Goal: Information Seeking & Learning: Learn about a topic

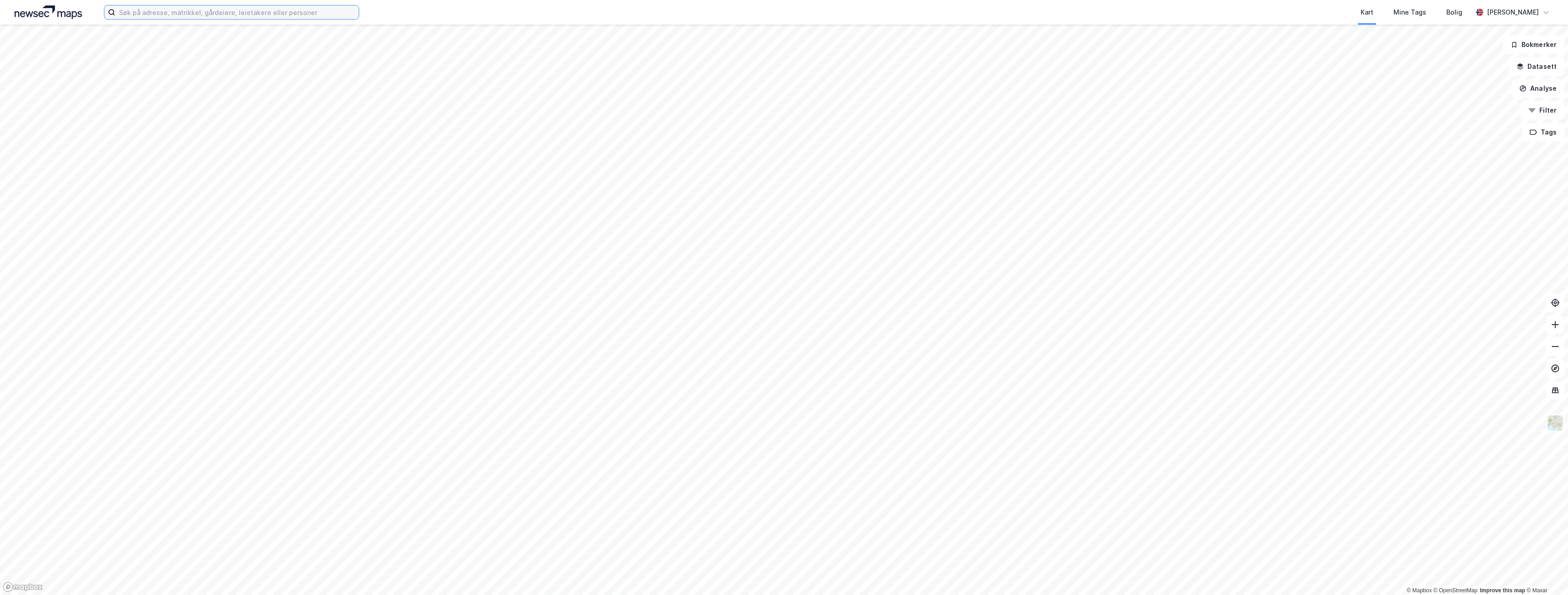
click at [324, 13] on input at bounding box center [237, 12] width 243 height 13
type input "torget vest"
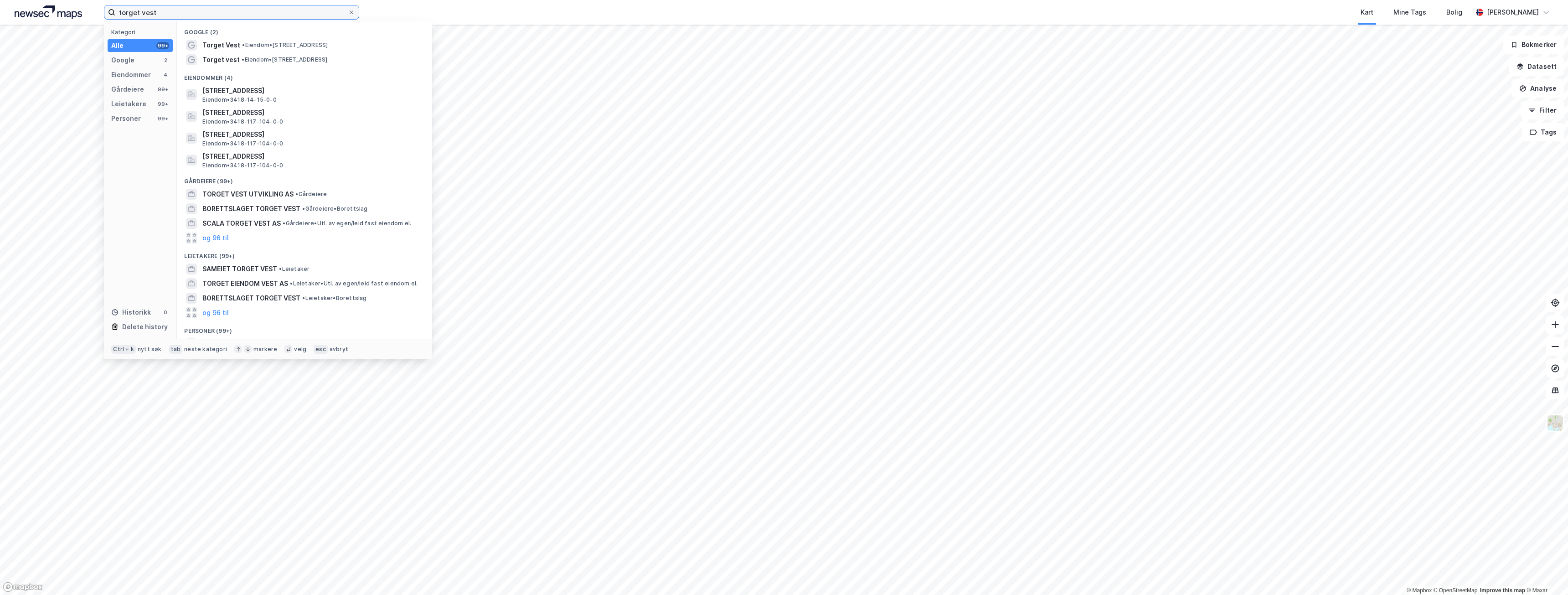
drag, startPoint x: 259, startPoint y: 12, endPoint x: 79, endPoint y: -9, distance: 181.2
click at [79, 0] on html "torget vest Kategori Alle 99+ Google 2 Eiendommer 4 Gårdeiere 99+ Leietakere 99…" at bounding box center [784, 297] width 1568 height 595
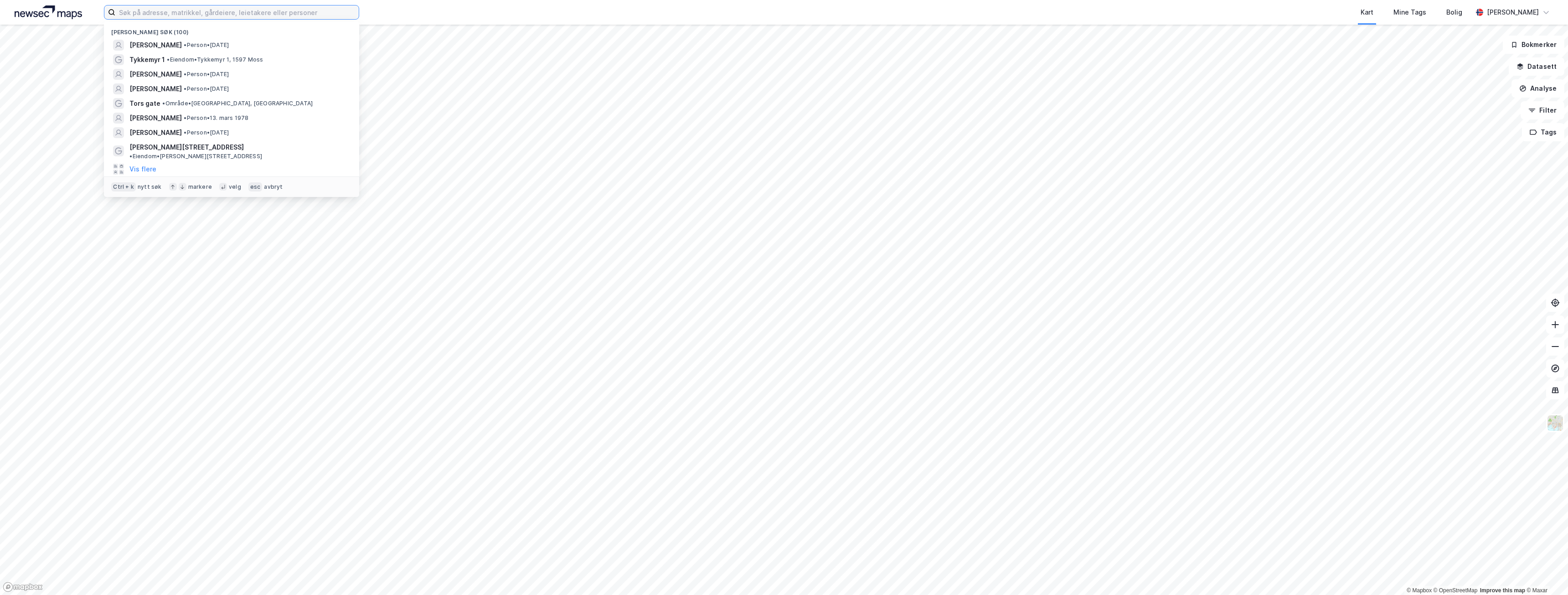
type input "m"
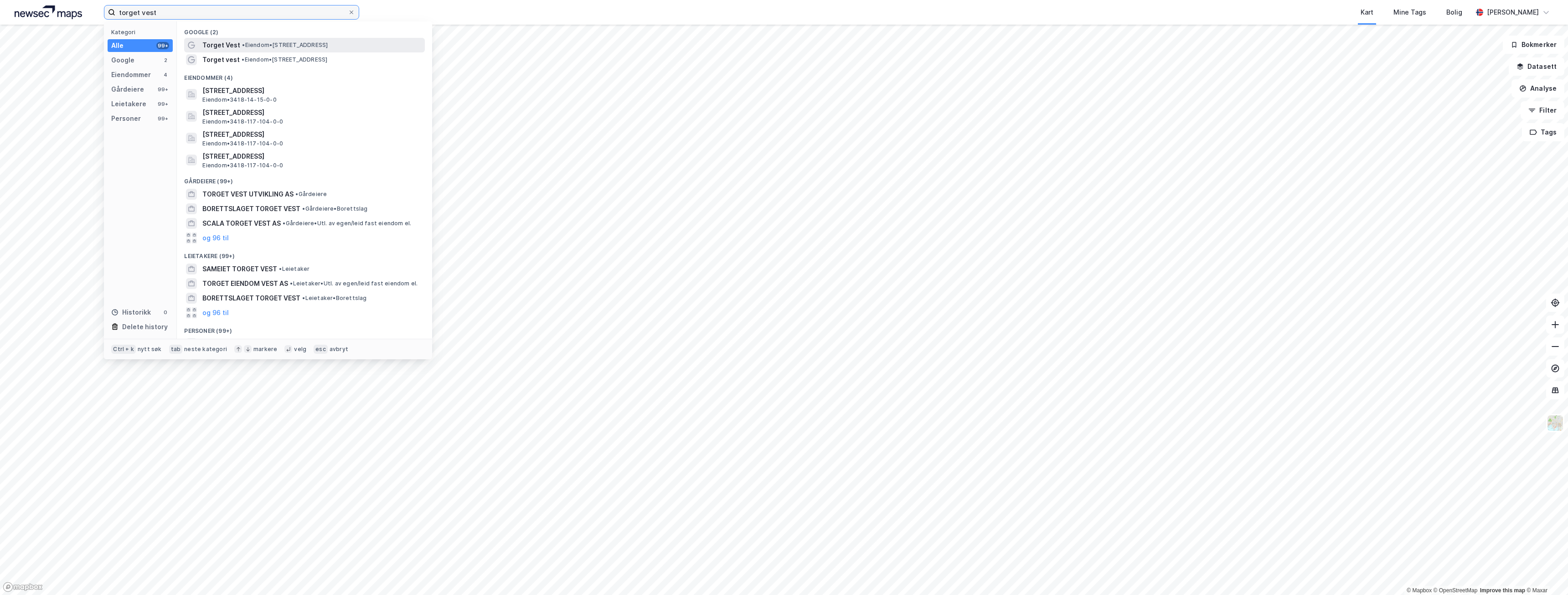
type input "torget vest"
click at [293, 41] on span "• Eiendom • [STREET_ADDRESS]" at bounding box center [285, 45] width 86 height 7
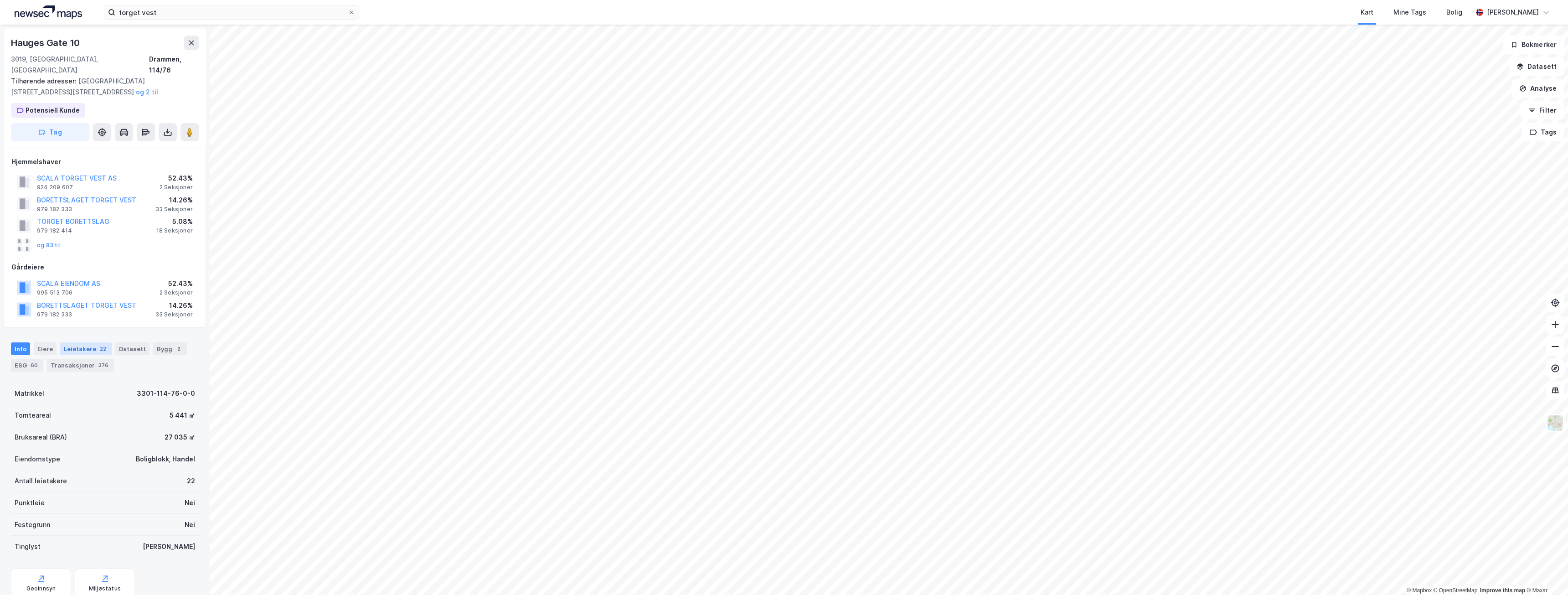
click at [88, 342] on div "Leietakere 22" at bounding box center [86, 348] width 52 height 13
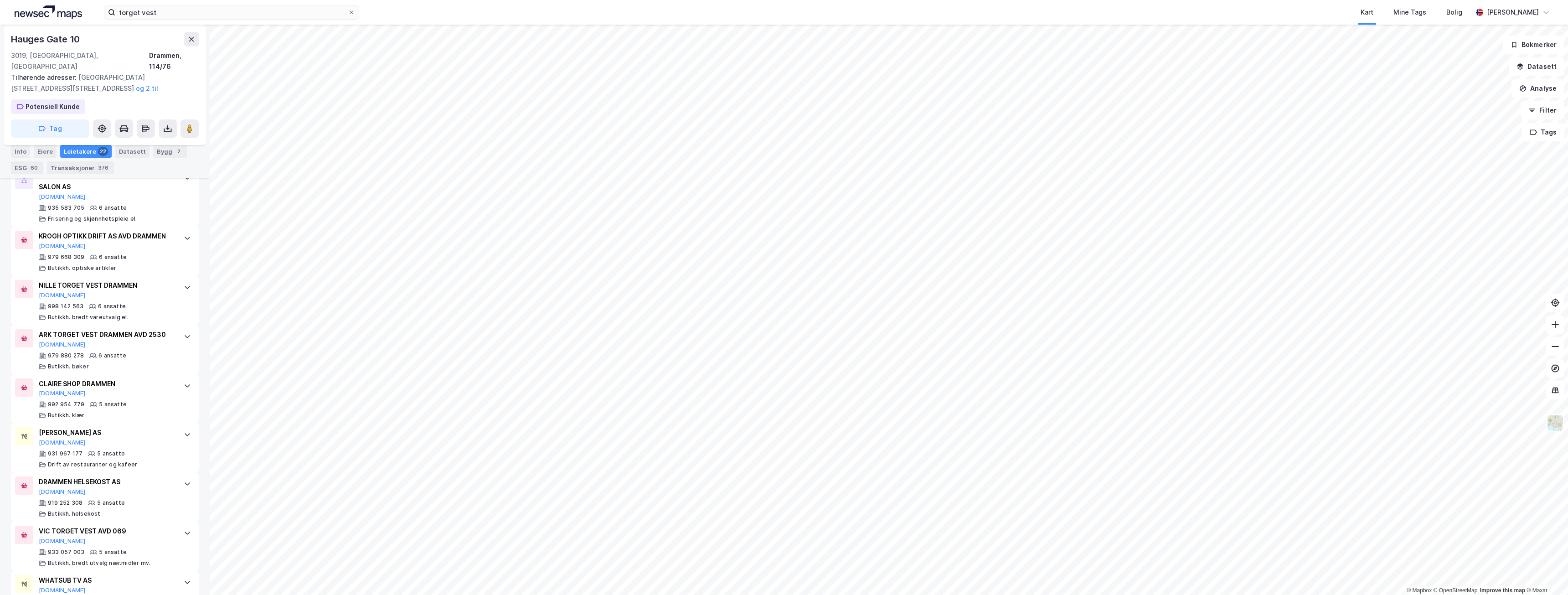
scroll to position [1069, 0]
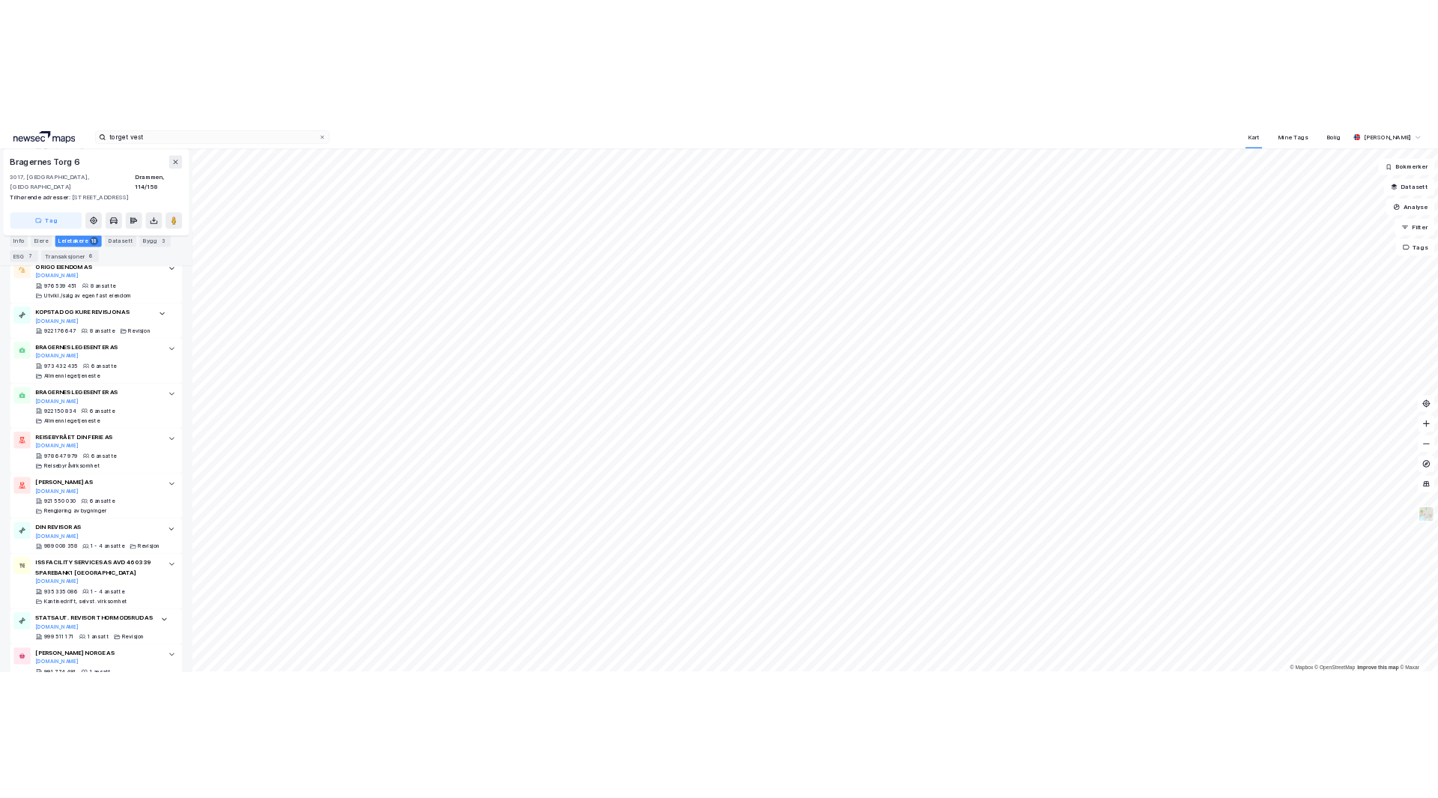
scroll to position [1158, 0]
